Goal: Find specific fact: Find specific fact

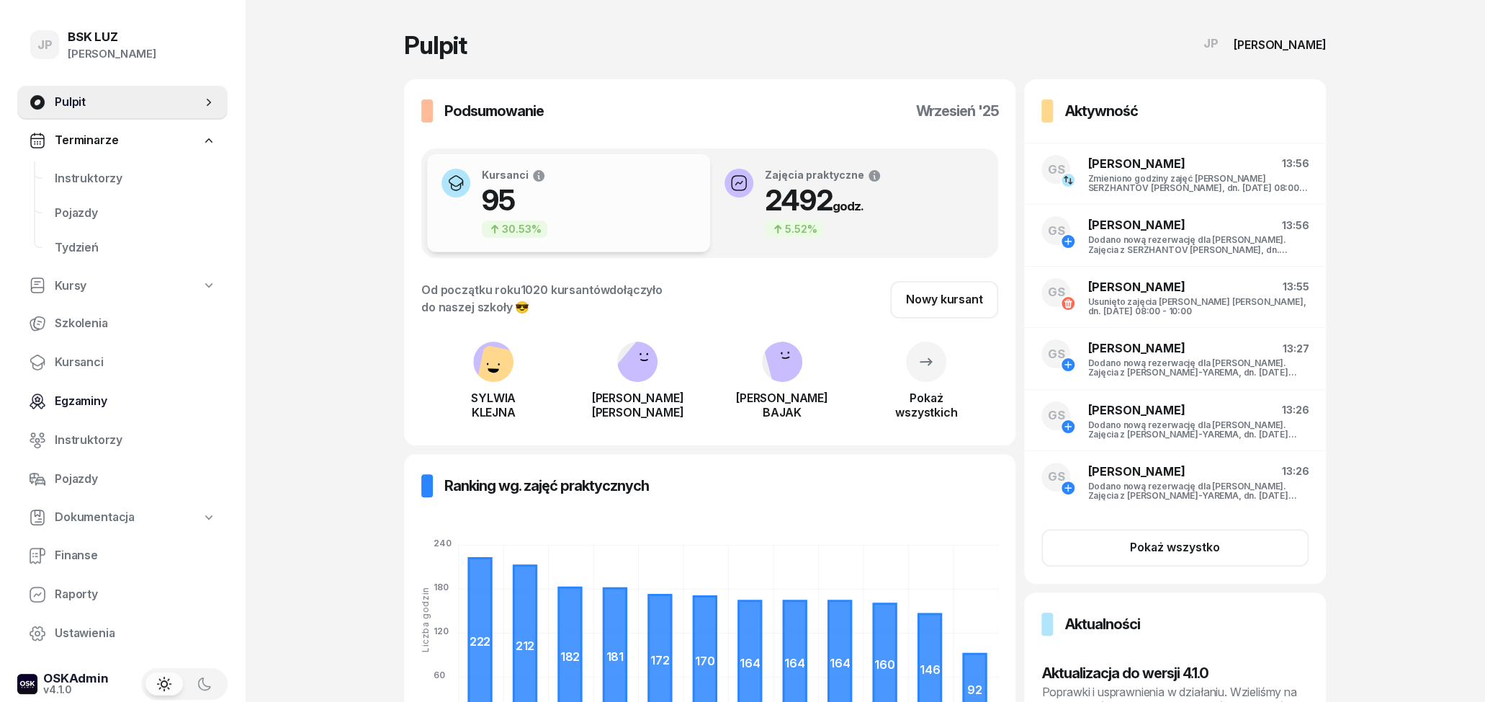
click at [85, 405] on span "Egzaminy" at bounding box center [135, 401] width 161 height 19
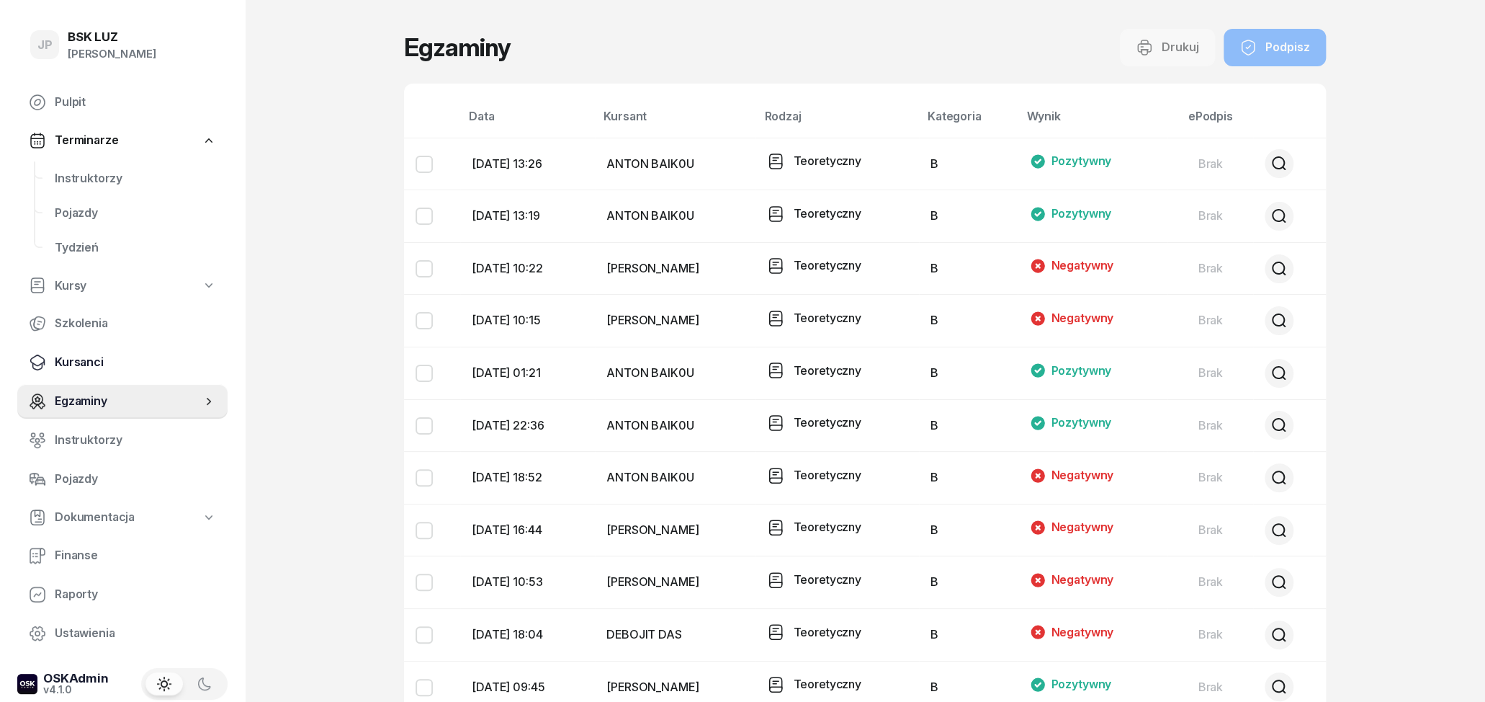
click at [91, 370] on span "Kursanci" at bounding box center [135, 362] width 161 height 19
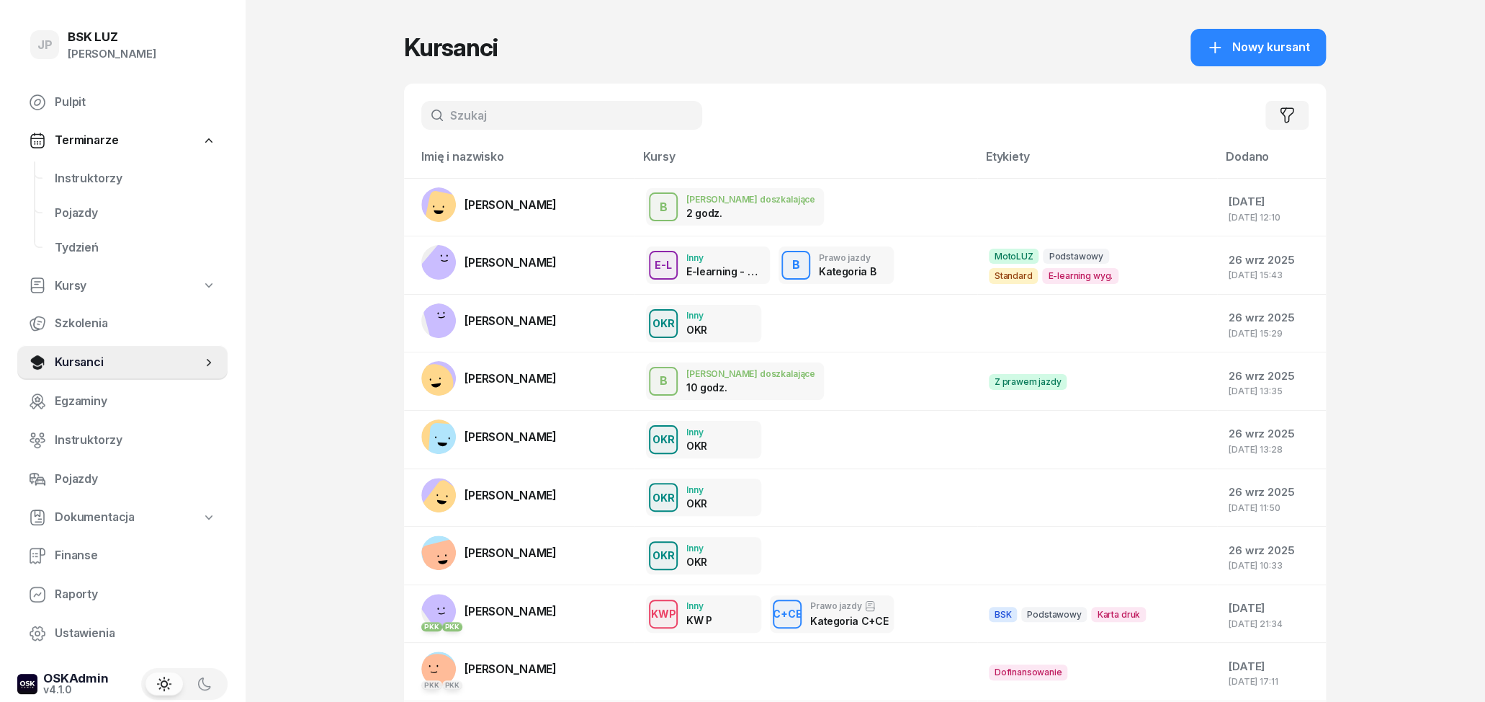
click at [457, 107] on input "text" at bounding box center [561, 115] width 281 height 29
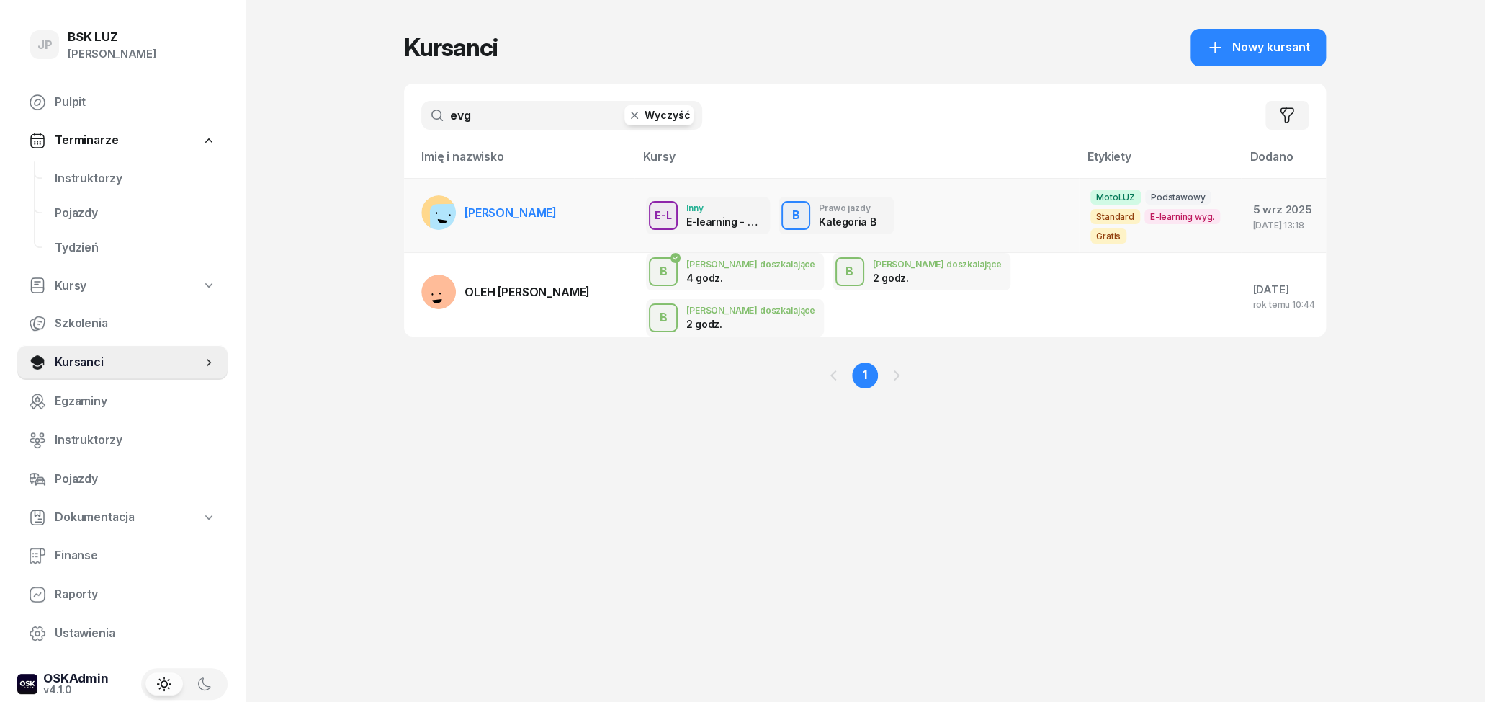
type input "evg"
click at [531, 217] on link "[PERSON_NAME]" at bounding box center [488, 212] width 135 height 35
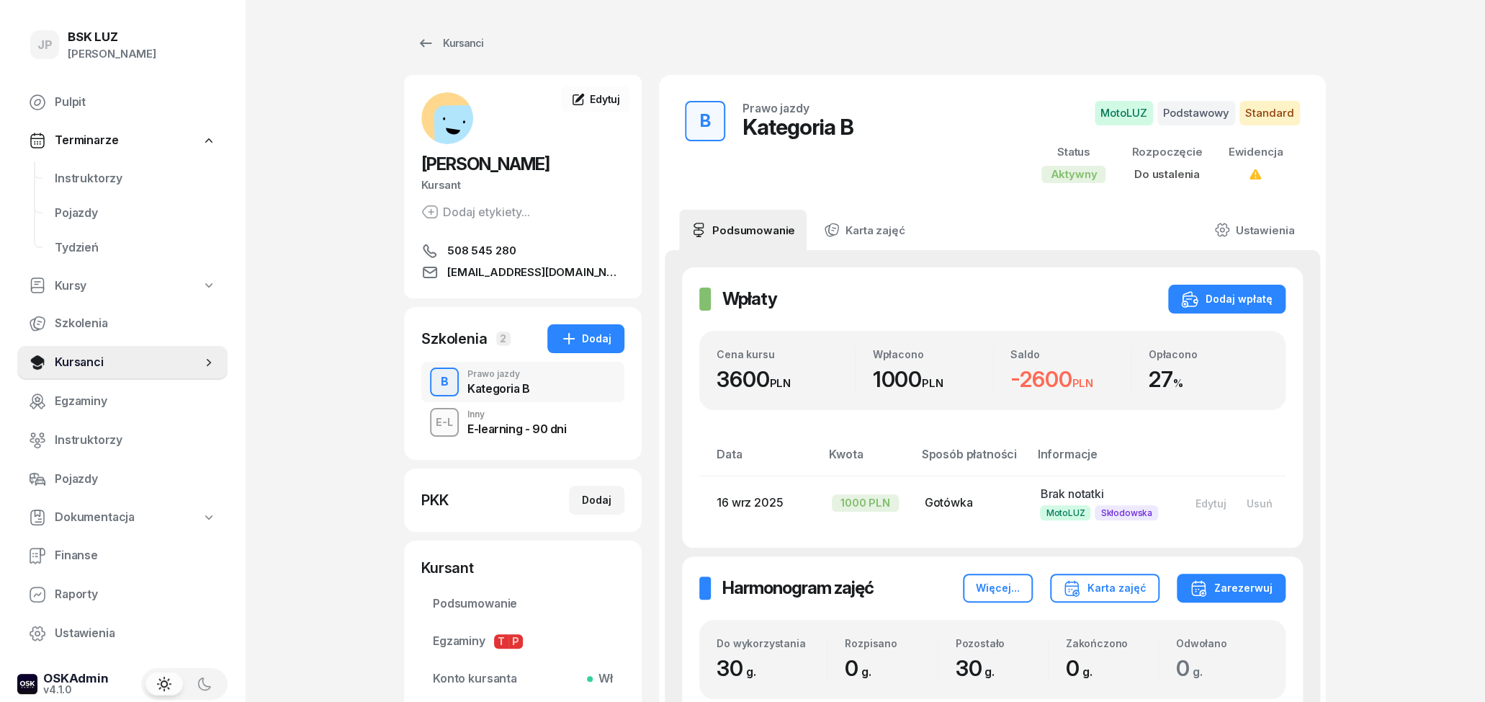
drag, startPoint x: 495, startPoint y: 161, endPoint x: 598, endPoint y: 167, distance: 103.2
click at [599, 167] on h2 "[PERSON_NAME]" at bounding box center [522, 164] width 203 height 23
copy span "COROLIOV"
